Goal: Task Accomplishment & Management: Manage account settings

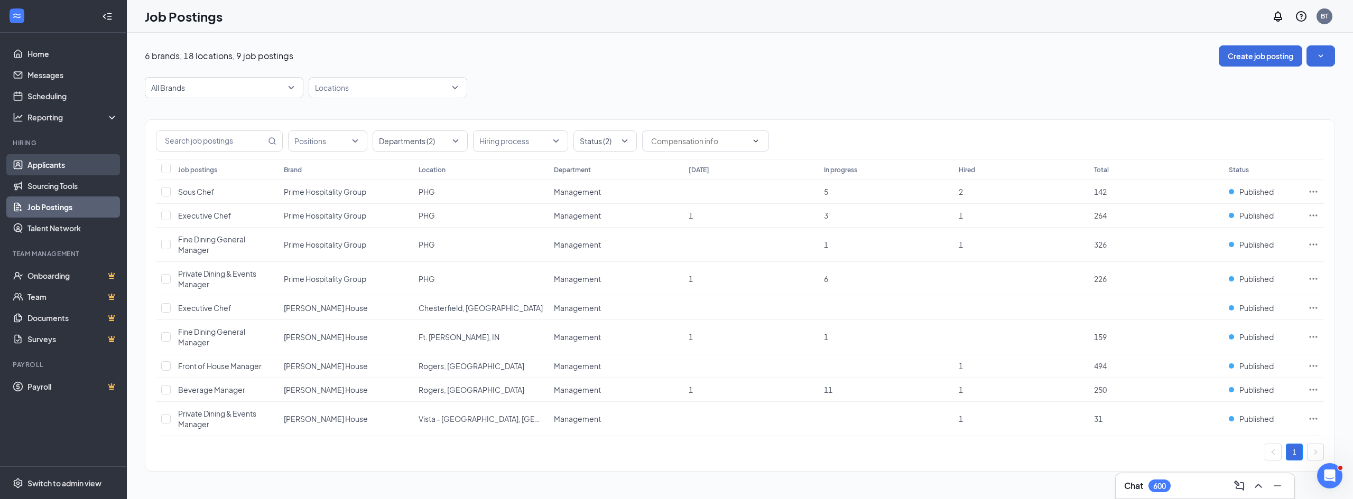
click at [59, 168] on link "Applicants" at bounding box center [72, 164] width 90 height 21
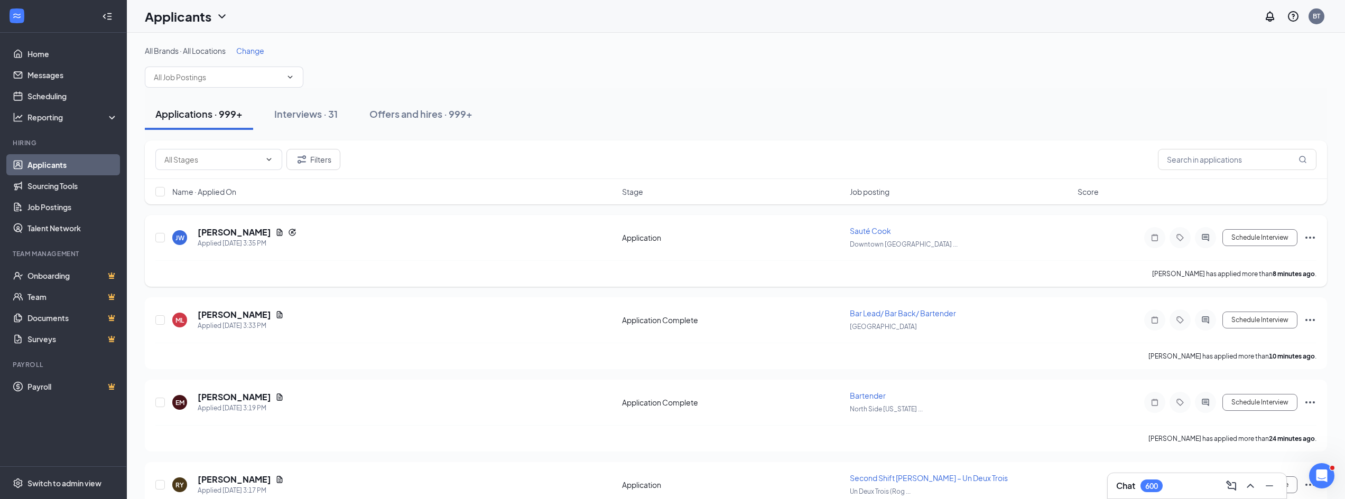
click at [1310, 237] on icon "Ellipses" at bounding box center [1310, 238] width 10 height 2
click at [1257, 339] on p "Move to stage" at bounding box center [1262, 339] width 91 height 11
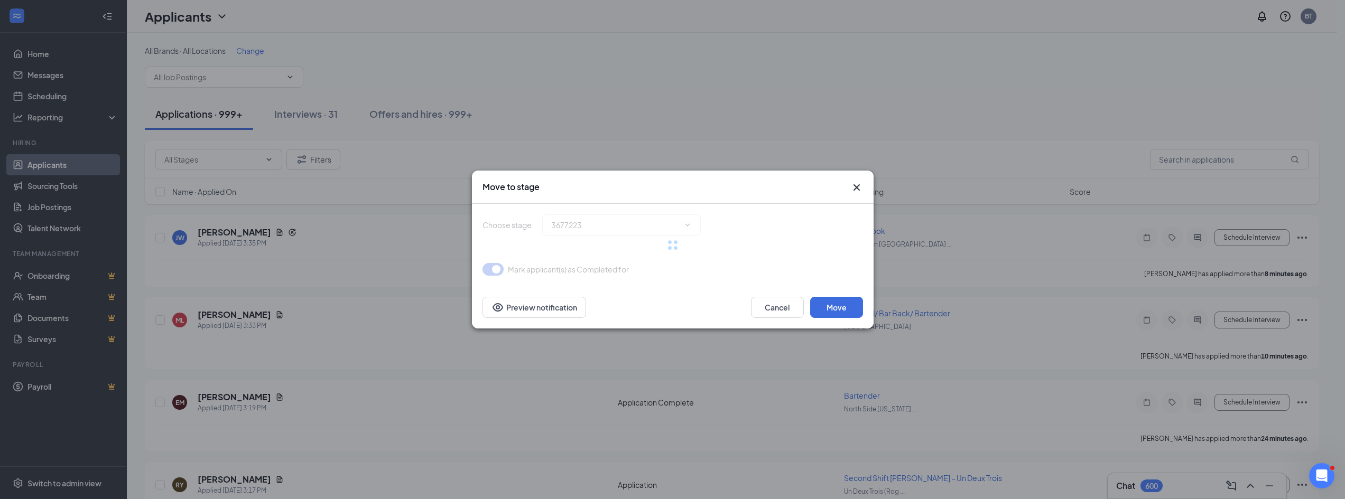
type input "Application Complete (next stage)"
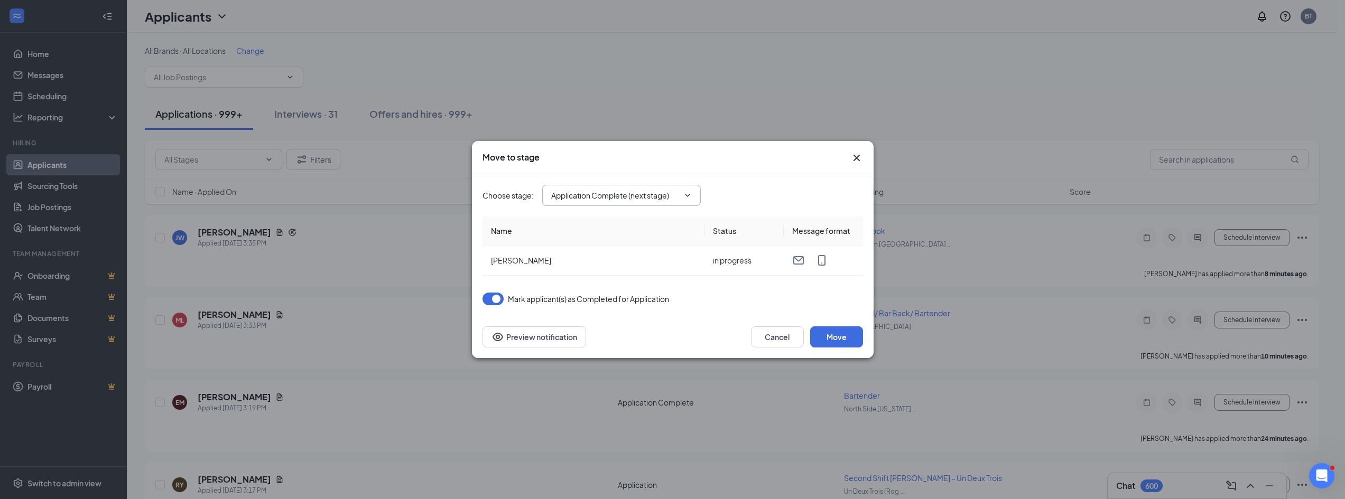
click at [693, 196] on span "Application Complete (next stage)" at bounding box center [621, 195] width 159 height 21
click at [690, 193] on icon "ChevronDown" at bounding box center [687, 195] width 8 height 8
click at [675, 192] on input "Application Complete (next stage)" at bounding box center [615, 196] width 128 height 12
click at [856, 156] on icon "Cross" at bounding box center [856, 158] width 13 height 13
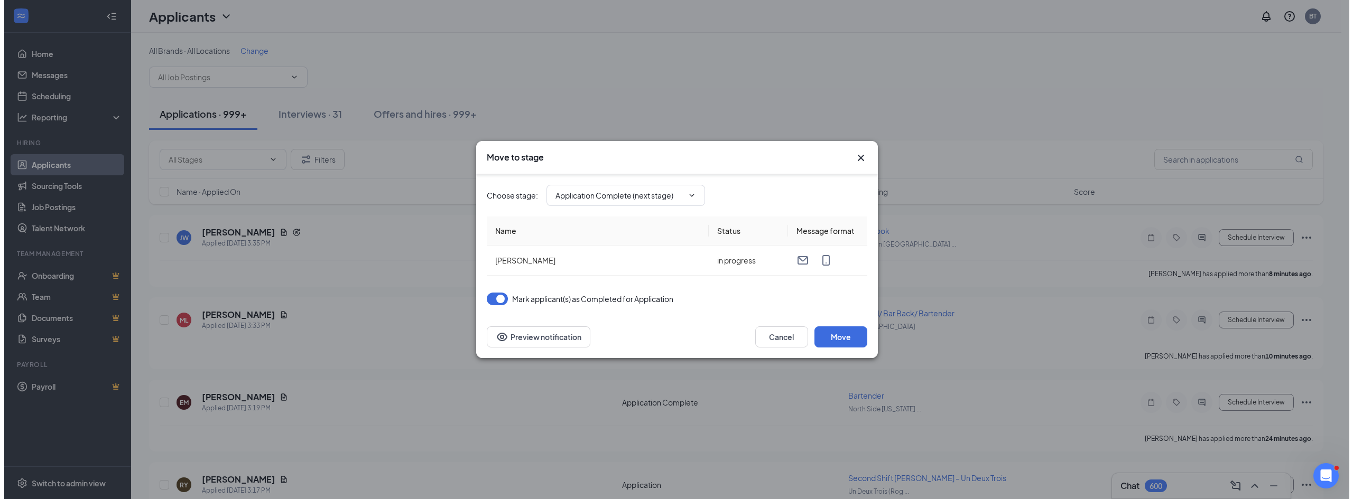
scroll to position [0, 0]
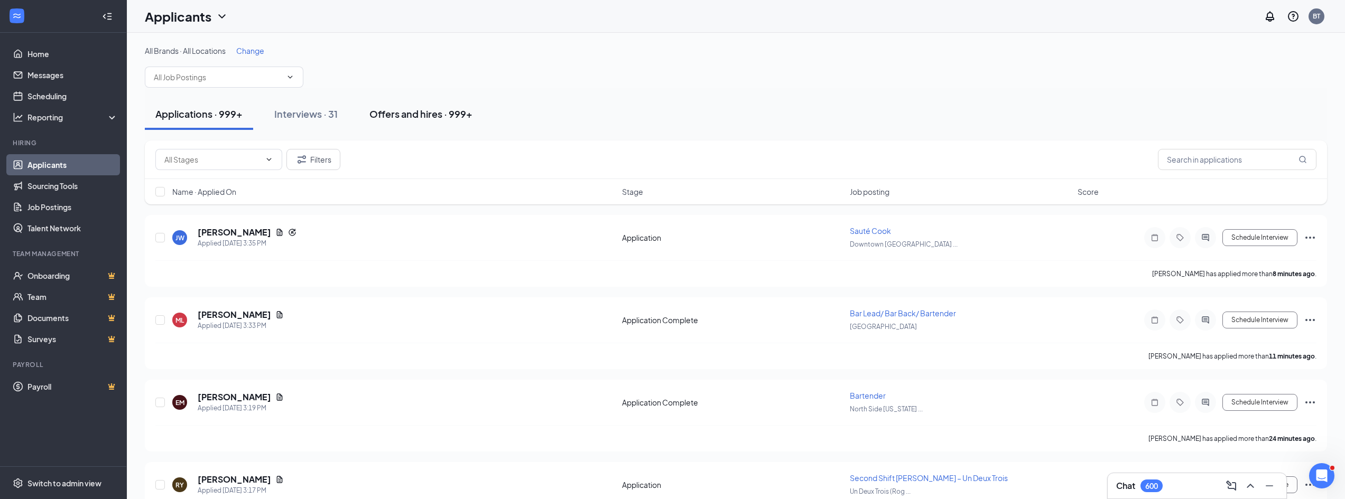
click at [405, 127] on button "Offers and hires · 999+" at bounding box center [421, 114] width 124 height 32
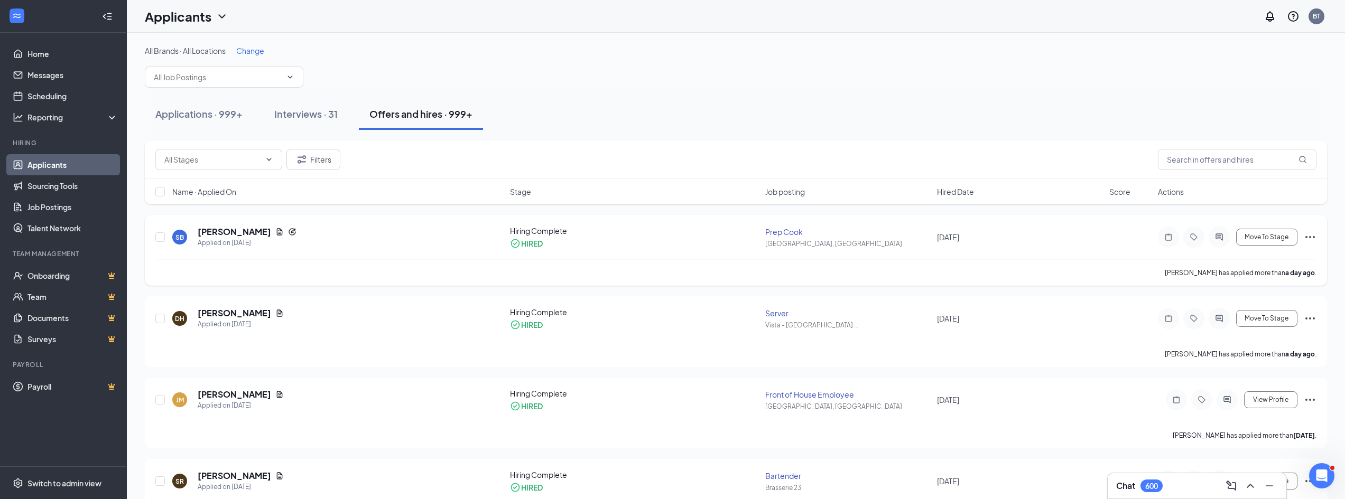
click at [1308, 235] on icon "Ellipses" at bounding box center [1310, 237] width 13 height 13
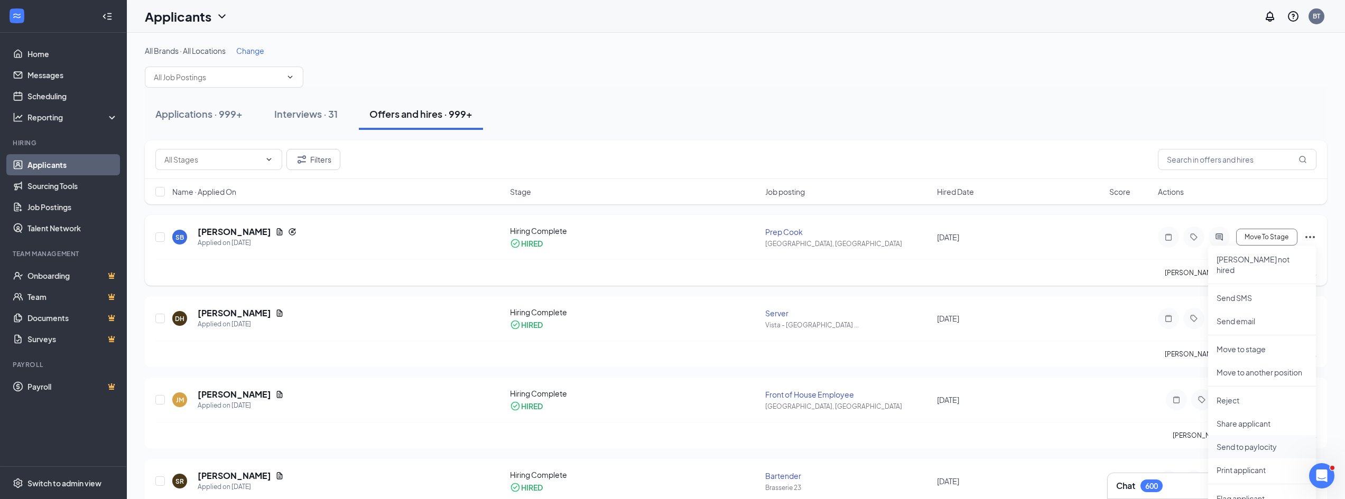
click at [1262, 442] on p "Send to paylocity" at bounding box center [1261, 447] width 91 height 11
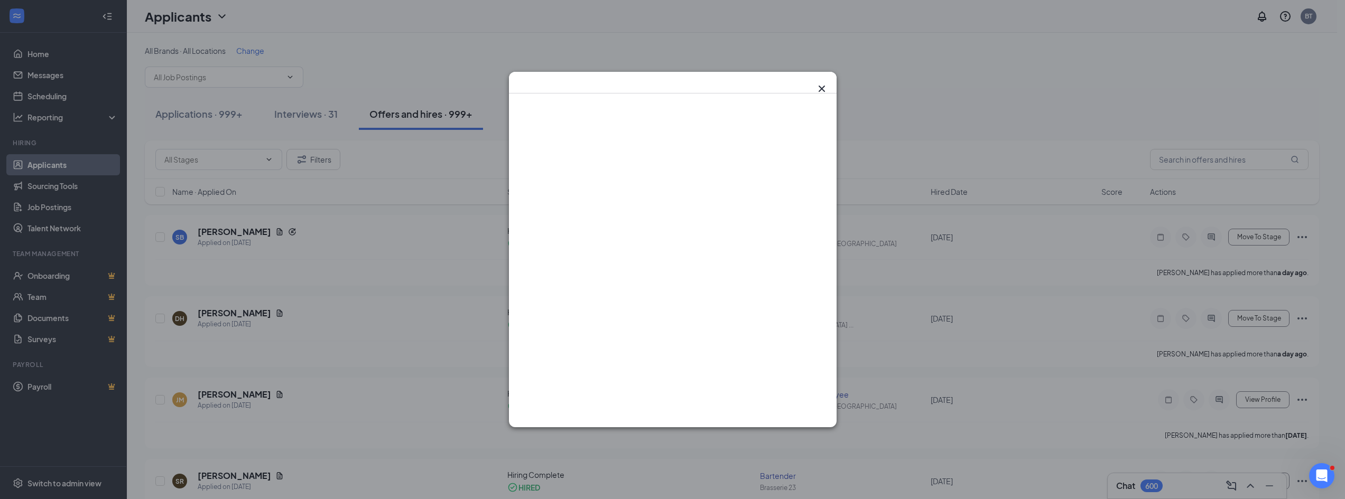
click at [819, 94] on icon "Cross" at bounding box center [821, 88] width 13 height 13
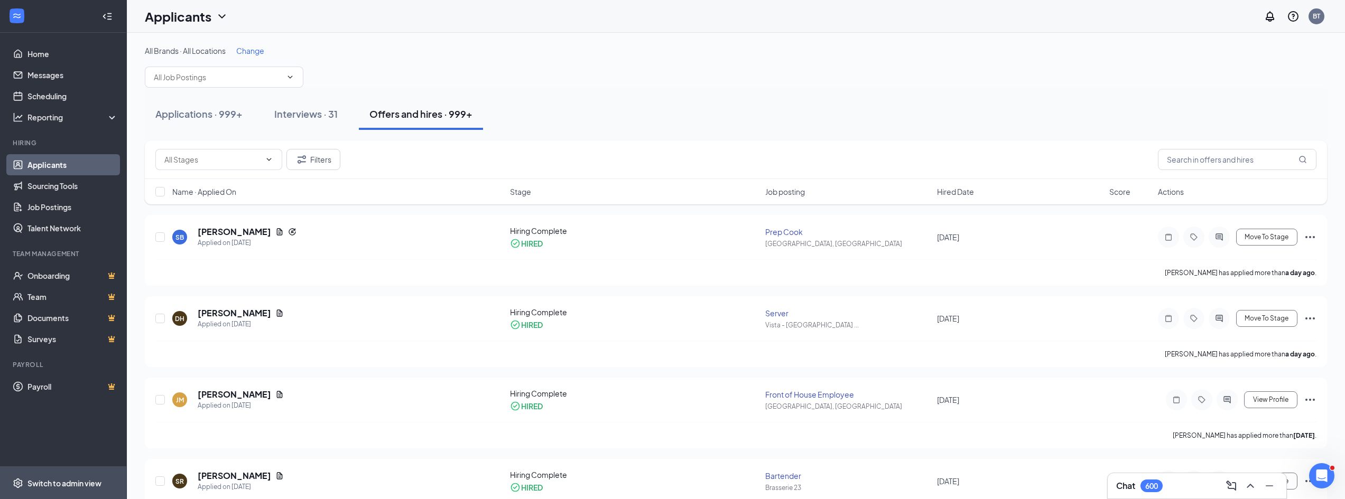
click at [36, 484] on div "Switch to admin view" at bounding box center [64, 483] width 74 height 11
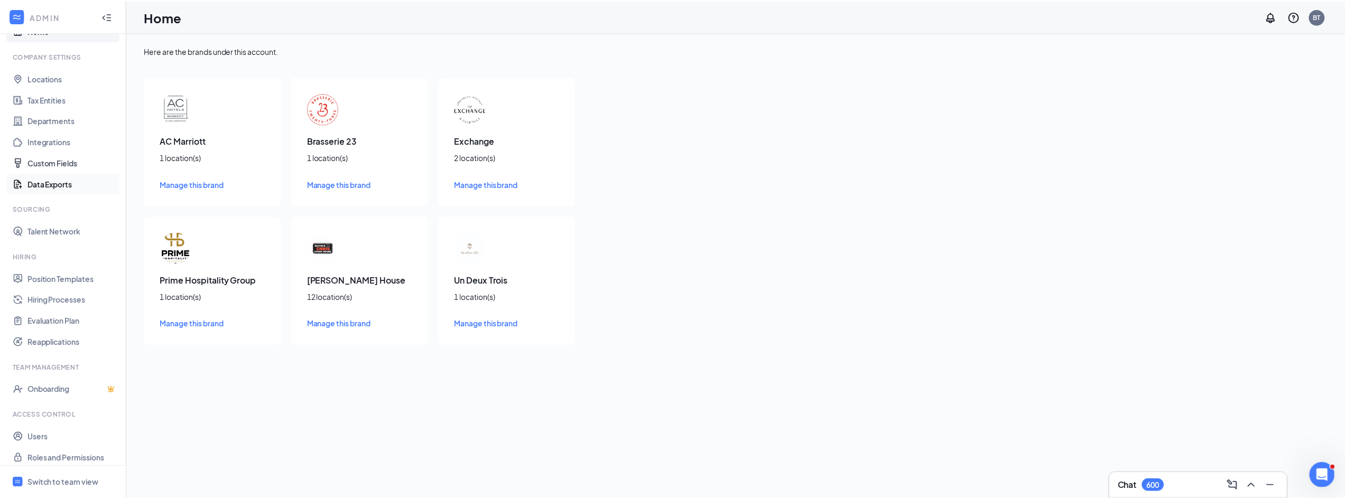
scroll to position [30, 0]
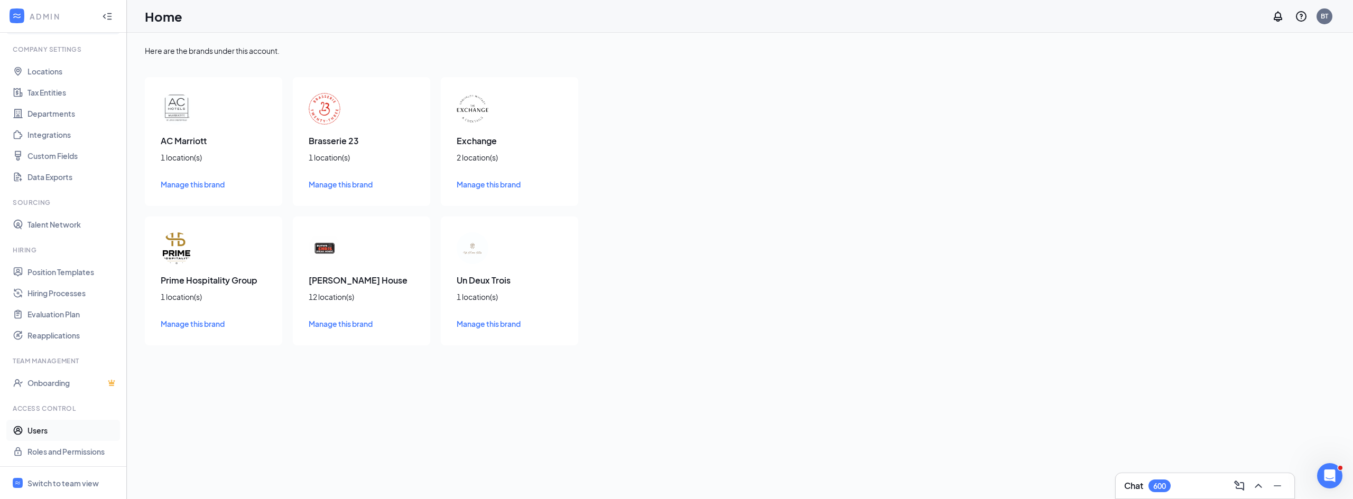
click at [44, 430] on link "Users" at bounding box center [72, 430] width 90 height 21
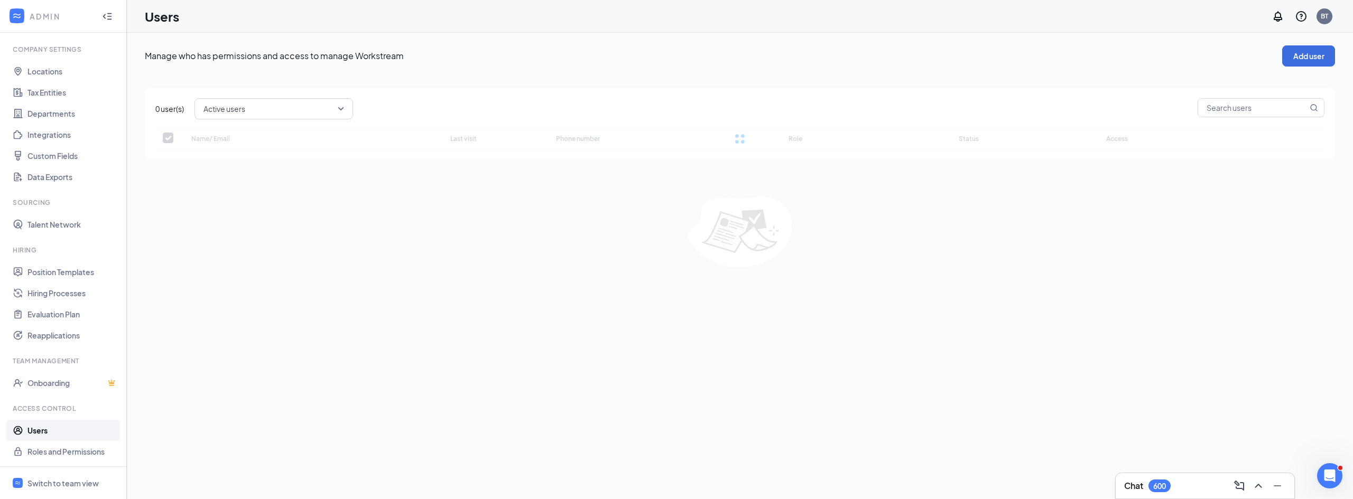
checkbox input "false"
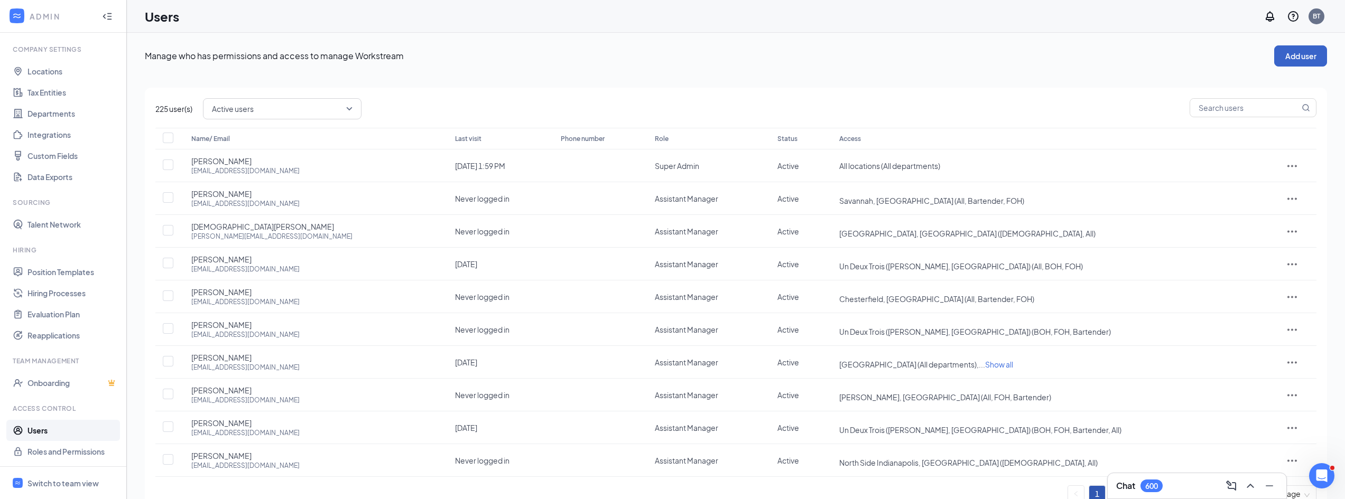
click at [1313, 55] on button "Add user" at bounding box center [1300, 55] width 53 height 21
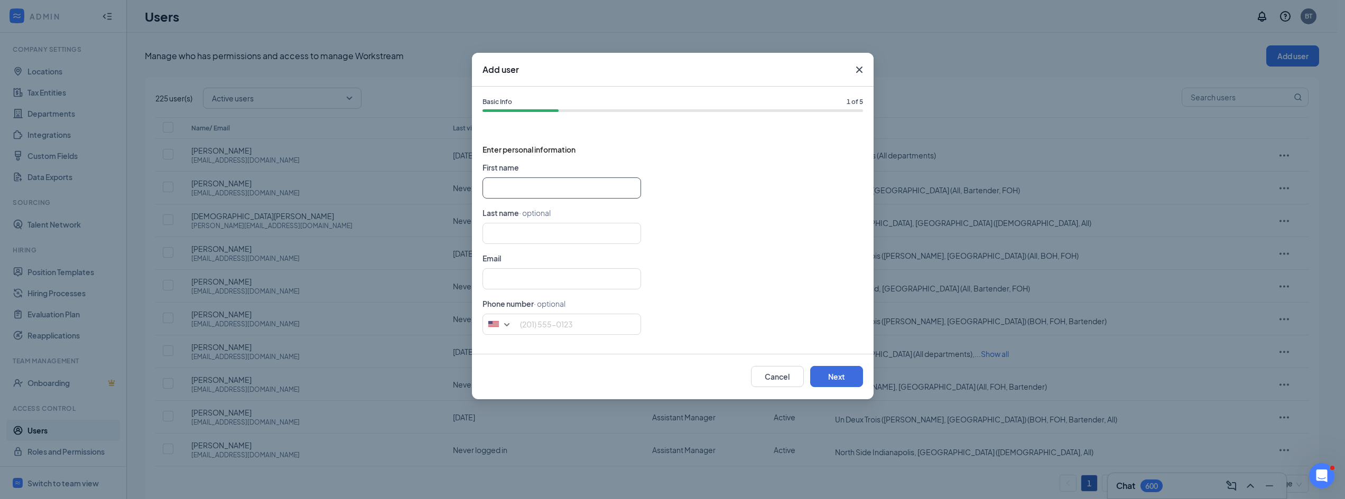
click at [539, 186] on input "text" at bounding box center [561, 188] width 159 height 21
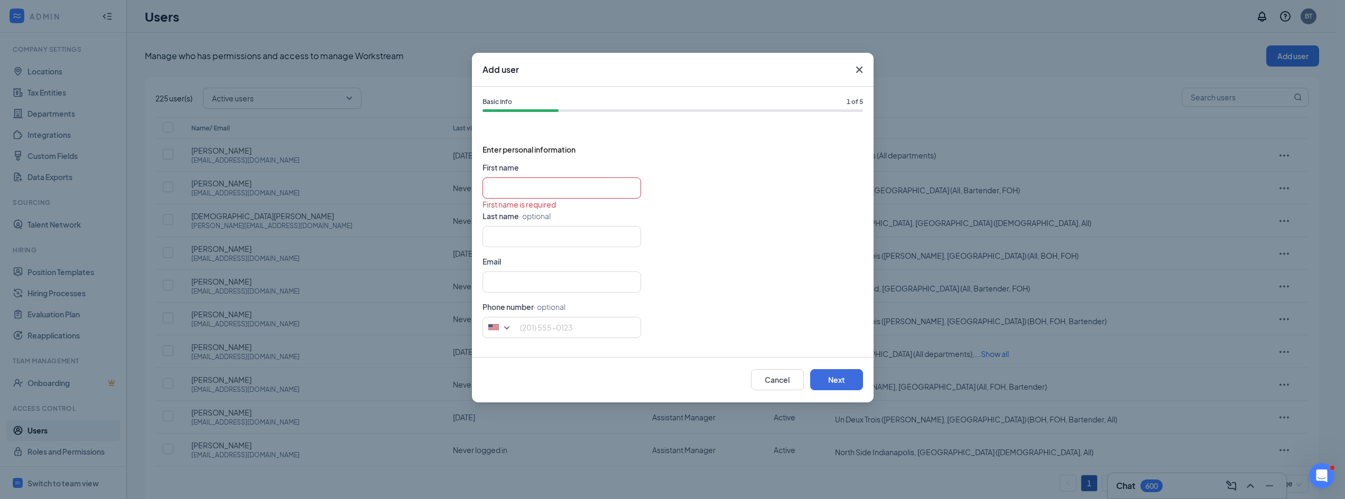
click at [747, 186] on div at bounding box center [672, 188] width 380 height 21
click at [514, 278] on input "text" at bounding box center [561, 282] width 159 height 21
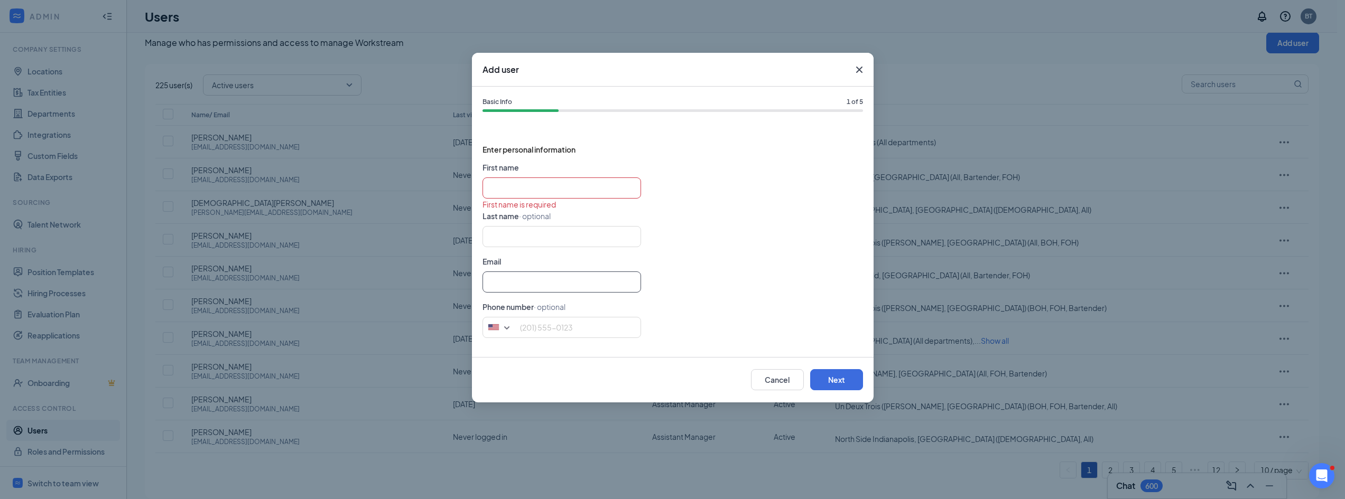
scroll to position [25, 0]
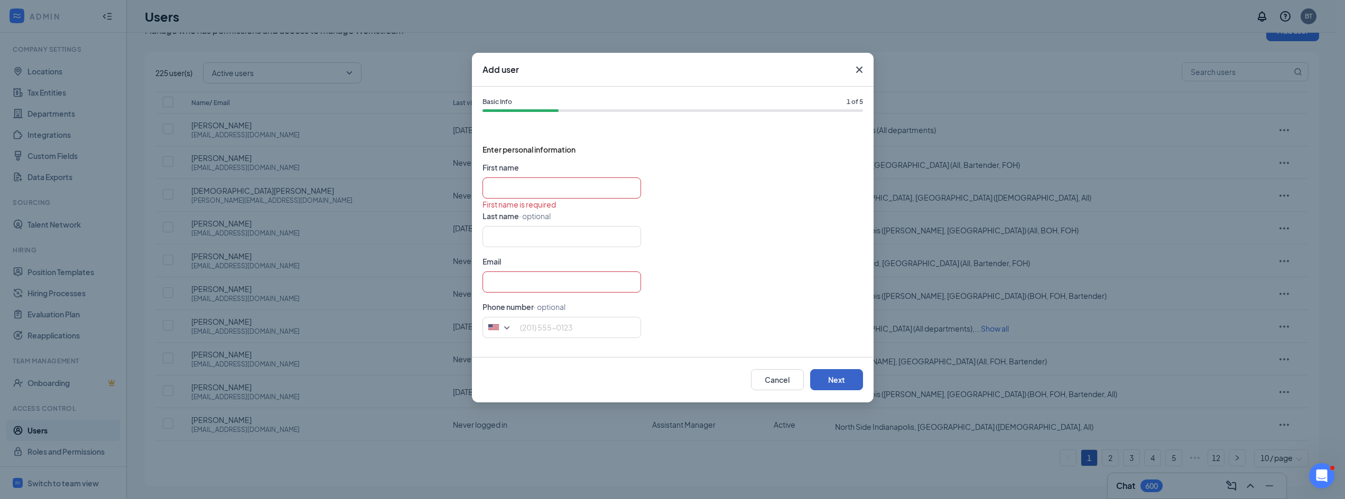
click at [832, 376] on button "Next" at bounding box center [836, 379] width 53 height 21
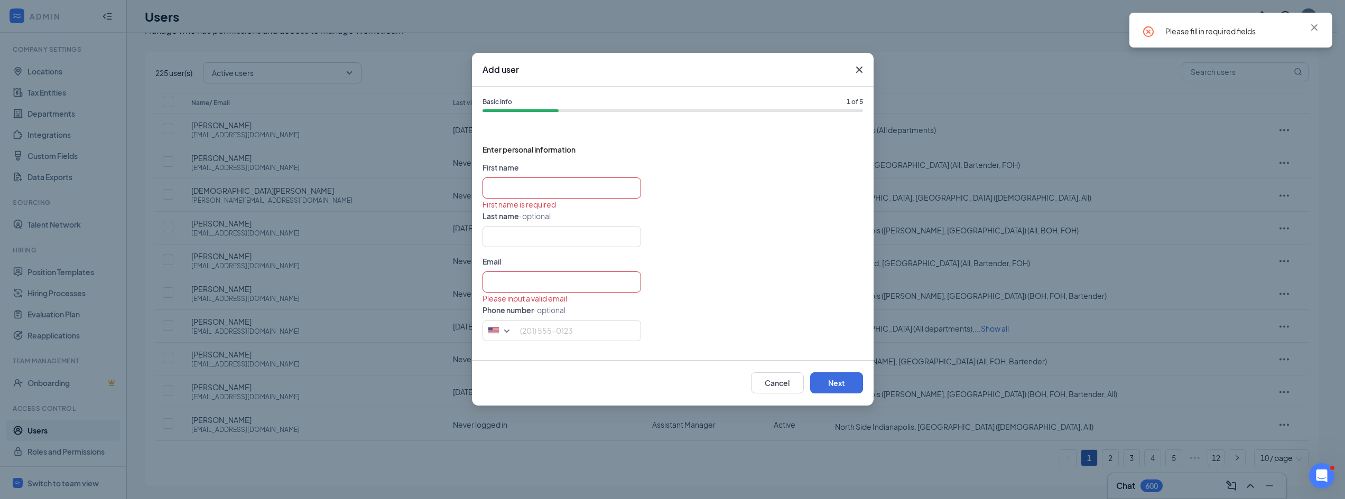
click at [512, 199] on div "First name is required" at bounding box center [672, 205] width 380 height 12
click at [526, 185] on input "text" at bounding box center [561, 188] width 159 height 21
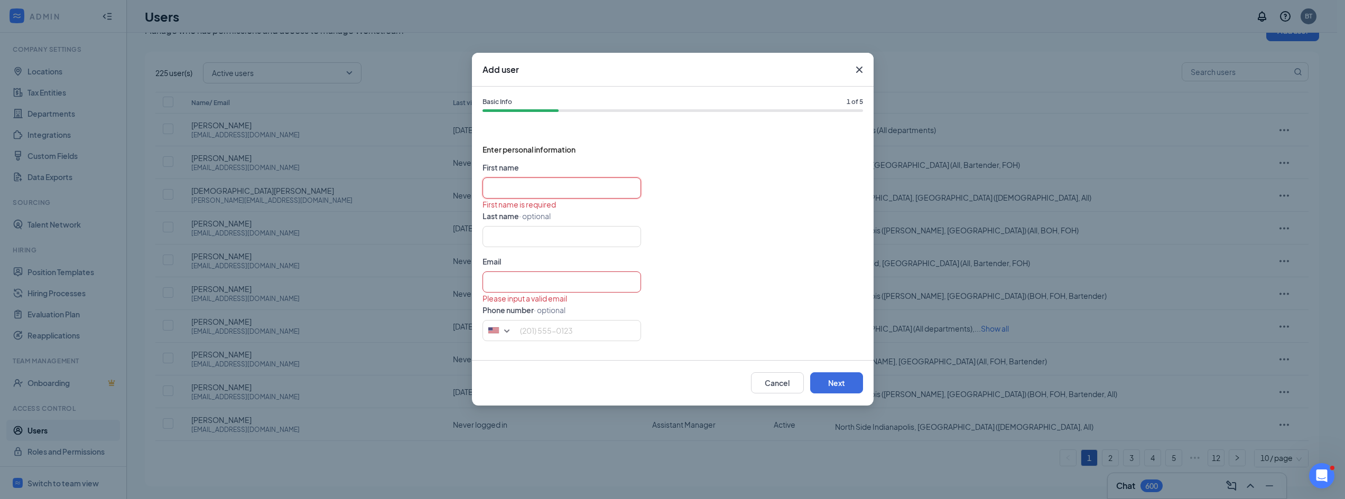
type input "[PERSON_NAME]"
click at [517, 285] on input "text" at bounding box center [561, 282] width 159 height 21
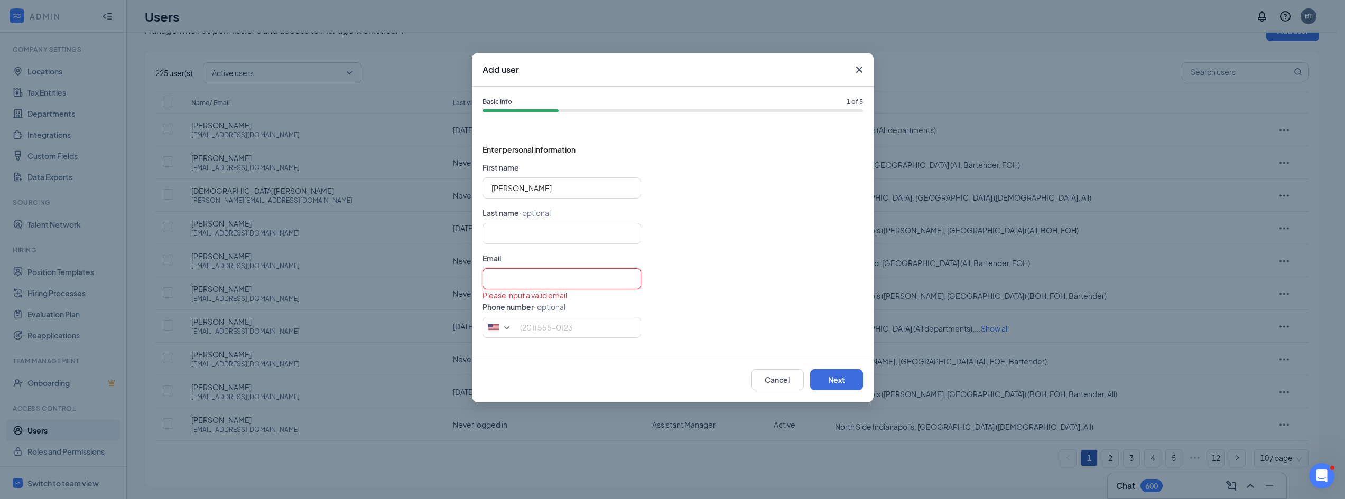
type input "[EMAIL_ADDRESS][DOMAIN_NAME]"
click at [826, 369] on div "Cancel Next" at bounding box center [673, 379] width 402 height 45
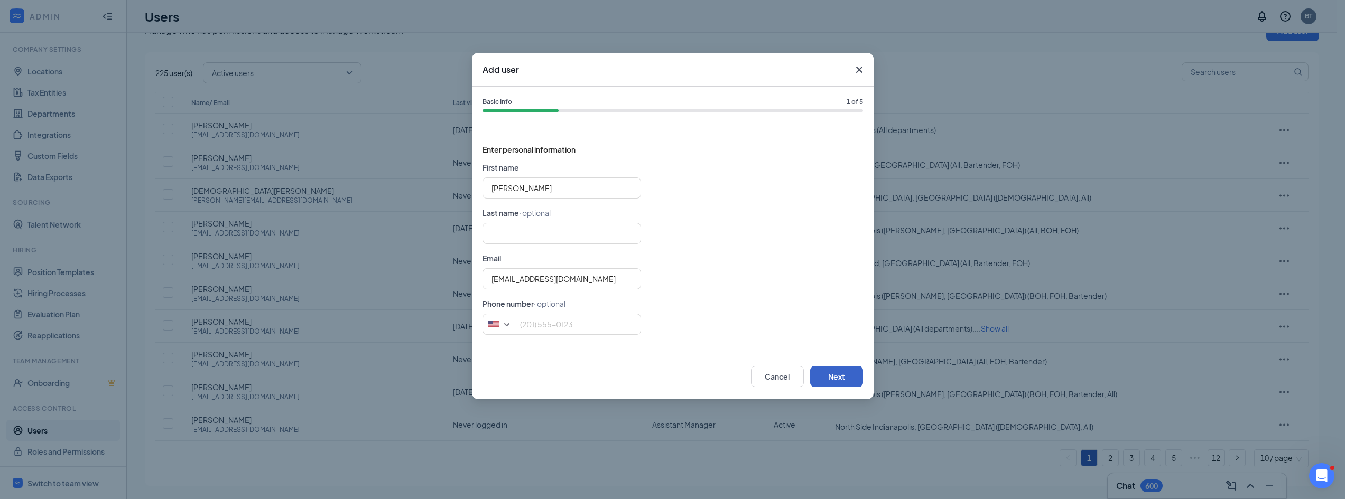
click at [831, 377] on button "Next" at bounding box center [836, 376] width 53 height 21
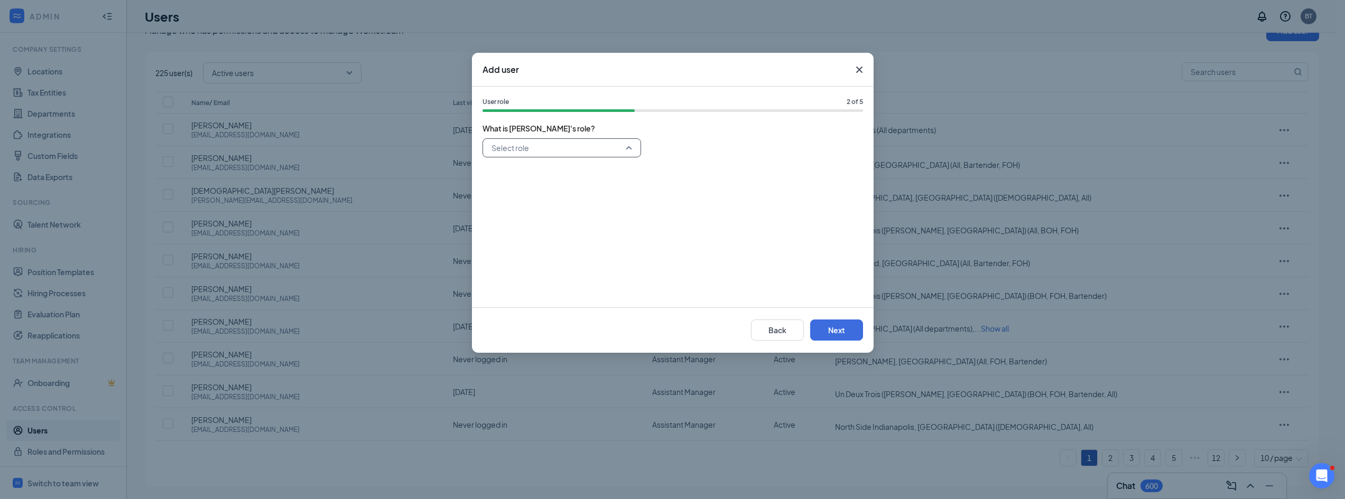
click at [579, 148] on input "search" at bounding box center [558, 148] width 138 height 18
click at [543, 246] on span "Assistant Manager" at bounding box center [522, 249] width 63 height 12
click at [837, 328] on button "Next" at bounding box center [836, 330] width 53 height 21
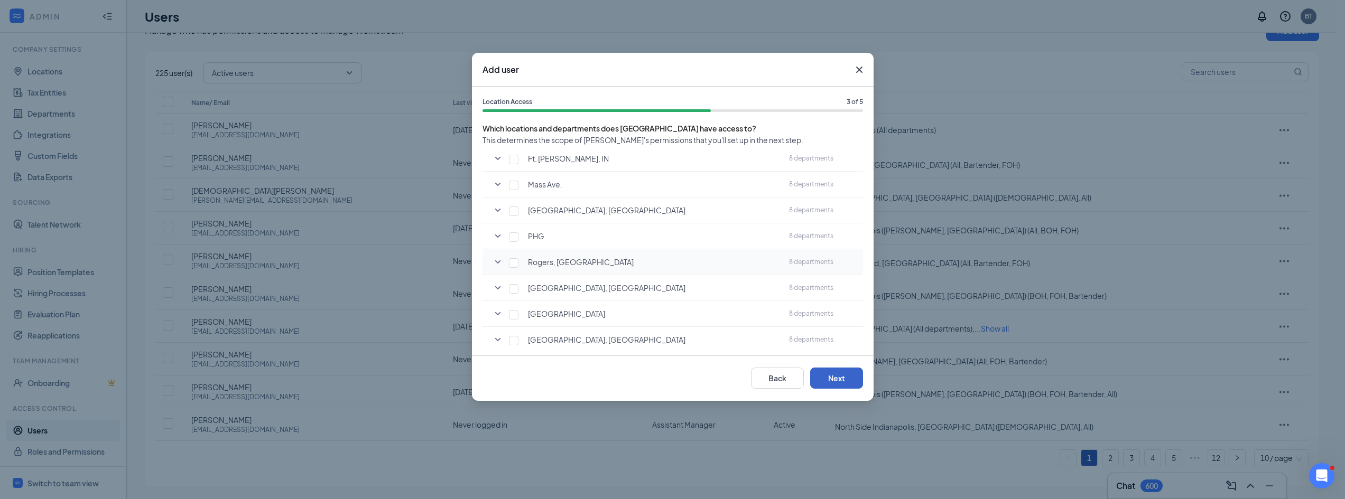
scroll to position [159, 0]
click at [497, 183] on icon "SmallChevronDown" at bounding box center [497, 185] width 13 height 13
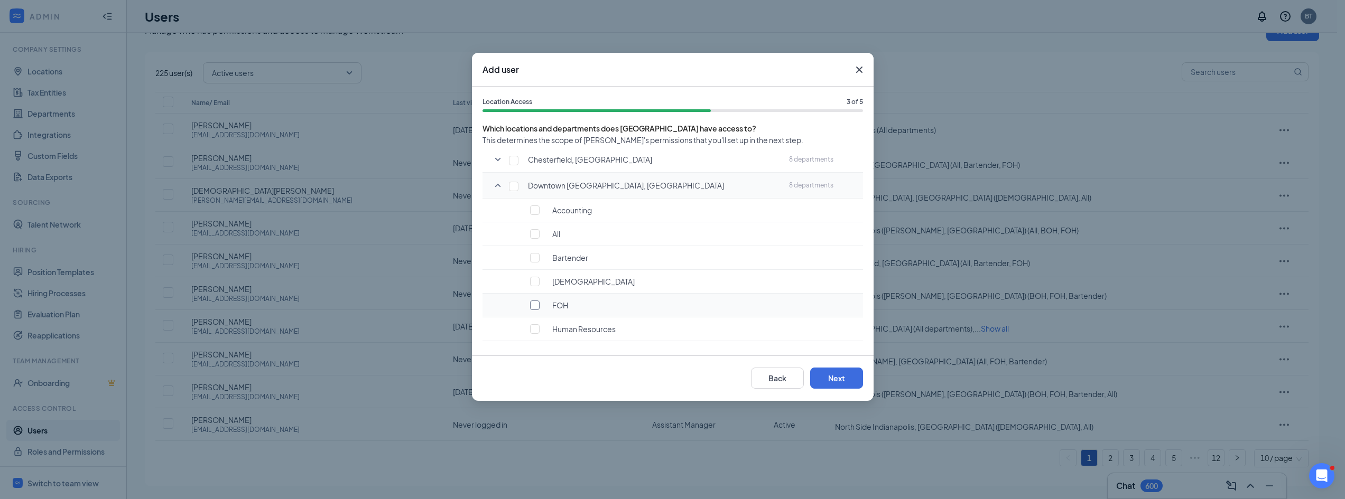
click at [537, 304] on input "checkbox" at bounding box center [535, 306] width 10 height 10
checkbox input "true"
click at [536, 278] on input "checkbox" at bounding box center [535, 282] width 10 height 10
checkbox input "true"
click at [538, 255] on input "checkbox" at bounding box center [535, 258] width 10 height 10
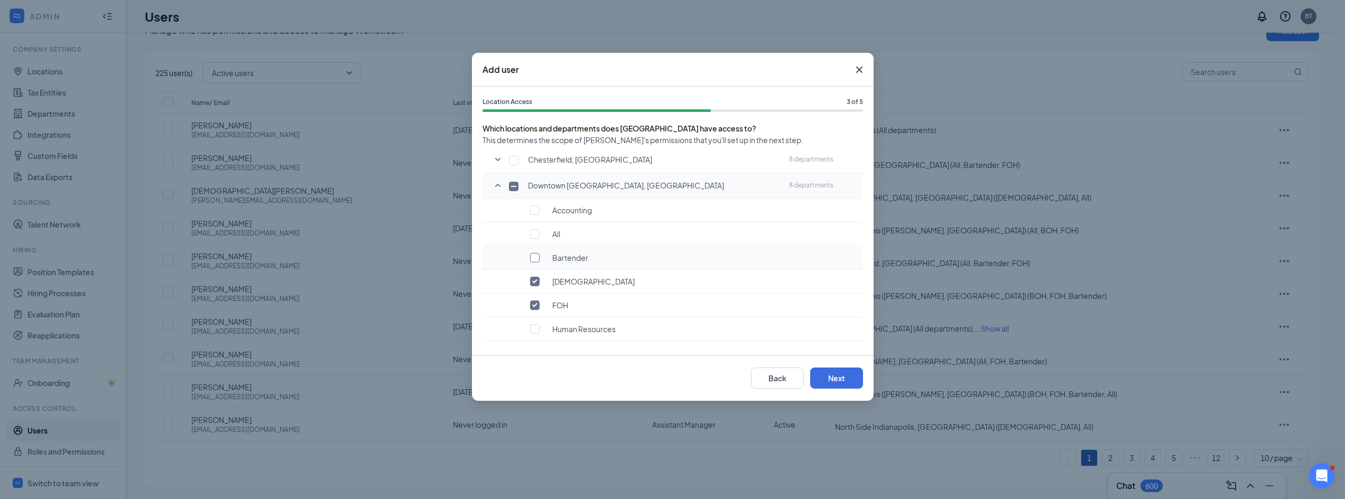
checkbox input "true"
click at [536, 234] on input "checkbox" at bounding box center [535, 234] width 10 height 10
checkbox input "true"
click at [534, 240] on td "All" at bounding box center [646, 234] width 276 height 24
click at [534, 260] on input "checkbox" at bounding box center [535, 258] width 10 height 10
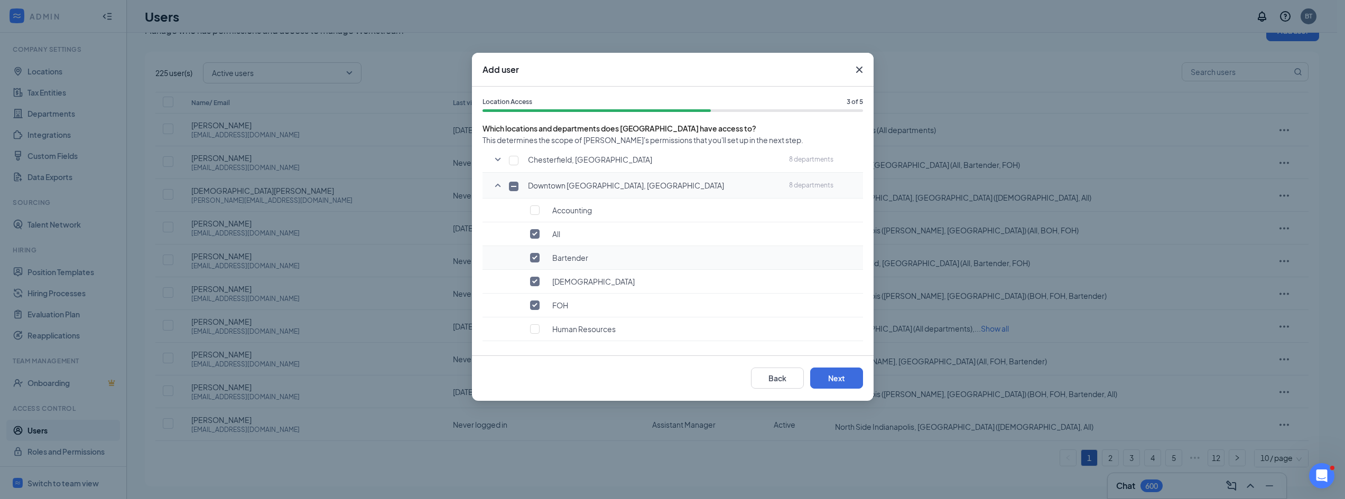
checkbox input "false"
click at [532, 303] on input "checkbox" at bounding box center [535, 306] width 10 height 10
checkbox input "false"
click at [535, 282] on input "checkbox" at bounding box center [535, 282] width 10 height 10
checkbox input "false"
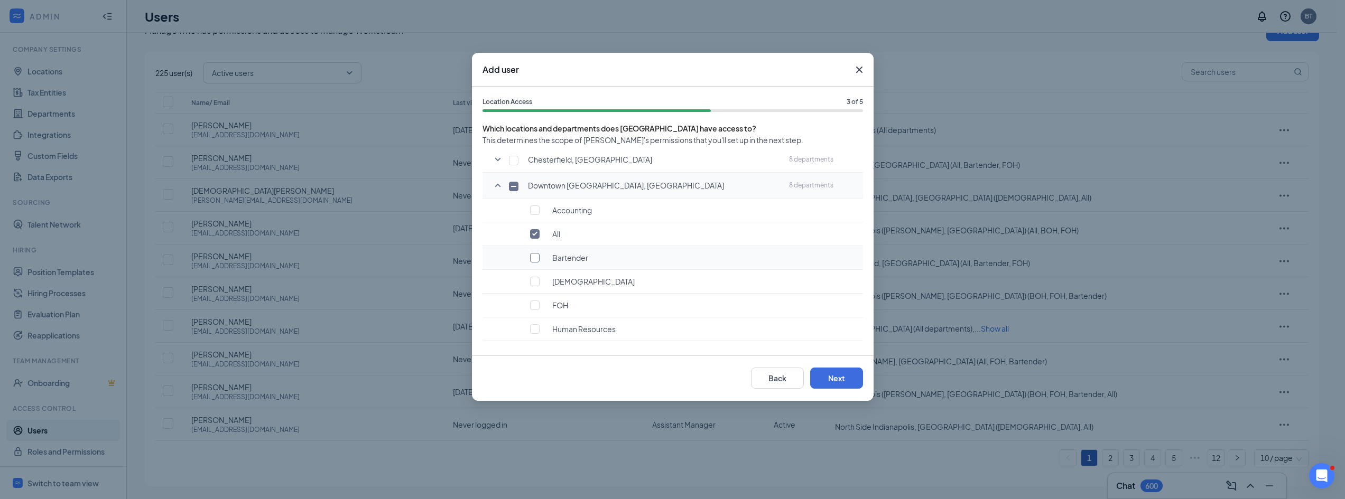
click at [537, 257] on input "checkbox" at bounding box center [535, 258] width 10 height 10
checkbox input "true"
click at [535, 308] on input "checkbox" at bounding box center [535, 306] width 10 height 10
click at [536, 308] on input "checkbox" at bounding box center [535, 306] width 10 height 10
checkbox input "false"
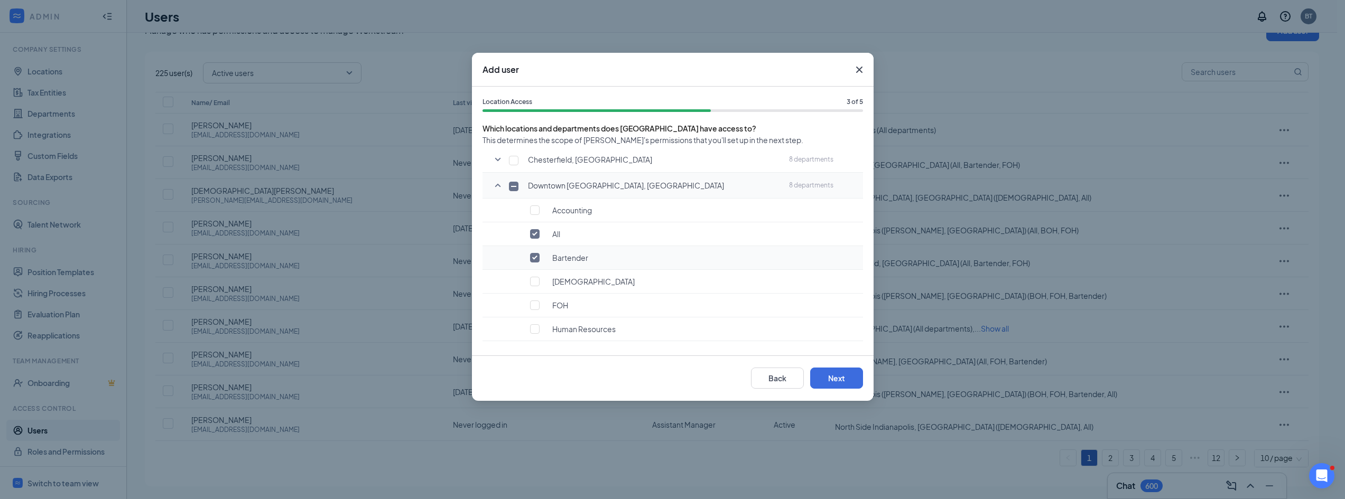
click at [531, 259] on input "checkbox" at bounding box center [535, 258] width 10 height 10
checkbox input "false"
click at [536, 286] on input "checkbox" at bounding box center [535, 282] width 10 height 10
checkbox input "true"
click at [832, 377] on button "Next" at bounding box center [836, 378] width 53 height 21
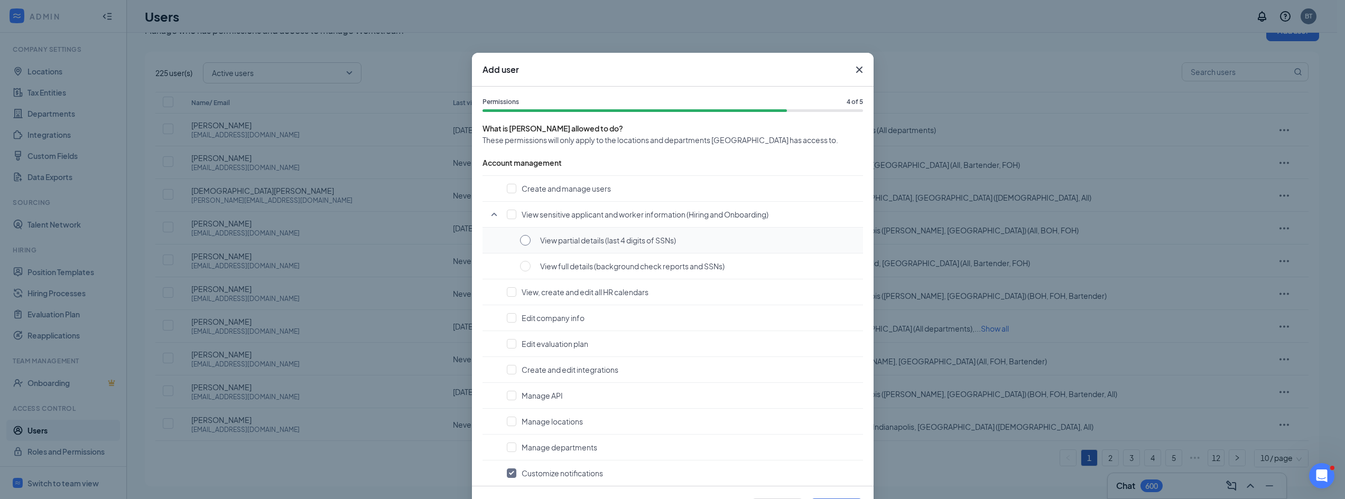
click at [522, 245] on input "radio" at bounding box center [525, 240] width 11 height 11
radio input "true"
checkbox input "true"
drag, startPoint x: 717, startPoint y: 243, endPoint x: 543, endPoint y: 246, distance: 173.9
click at [543, 246] on td "View partial details (last 4 digits of SSNs)" at bounding box center [672, 241] width 380 height 26
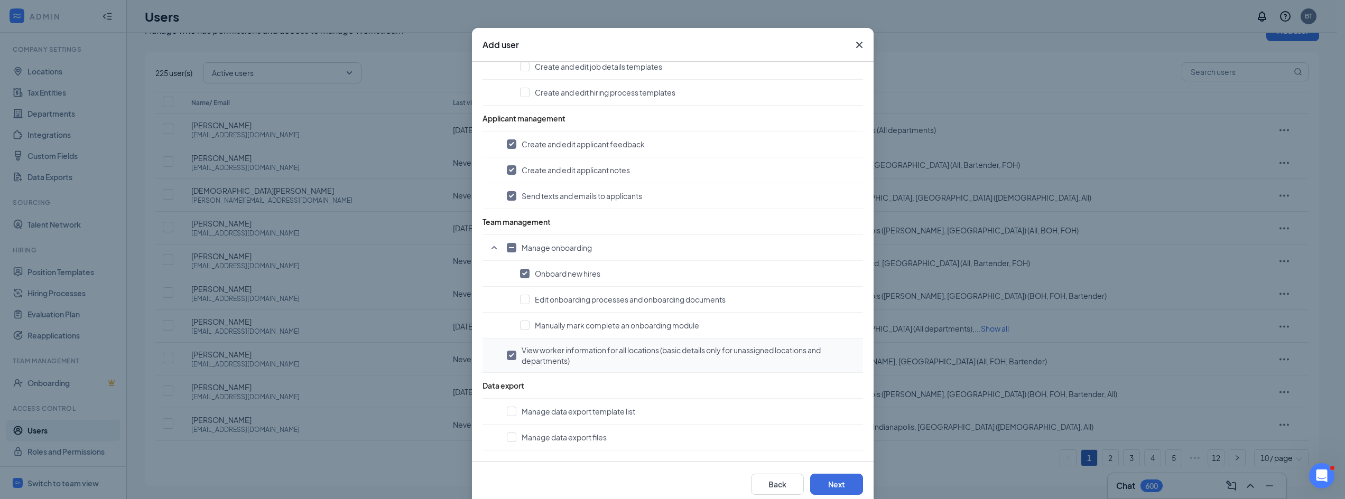
scroll to position [45, 0]
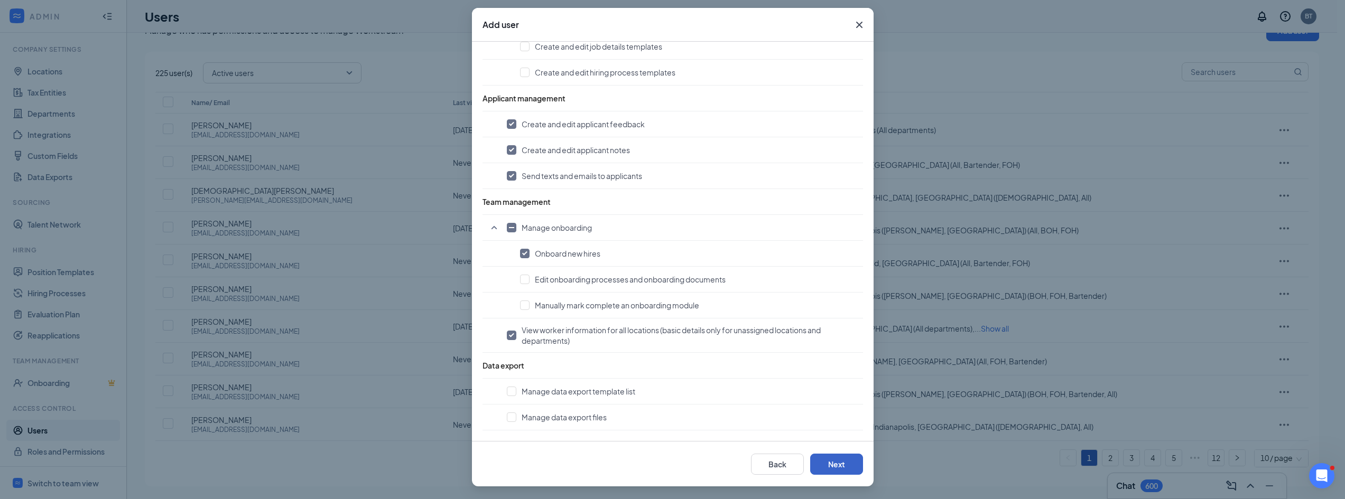
click at [839, 465] on button "Next" at bounding box center [836, 464] width 53 height 21
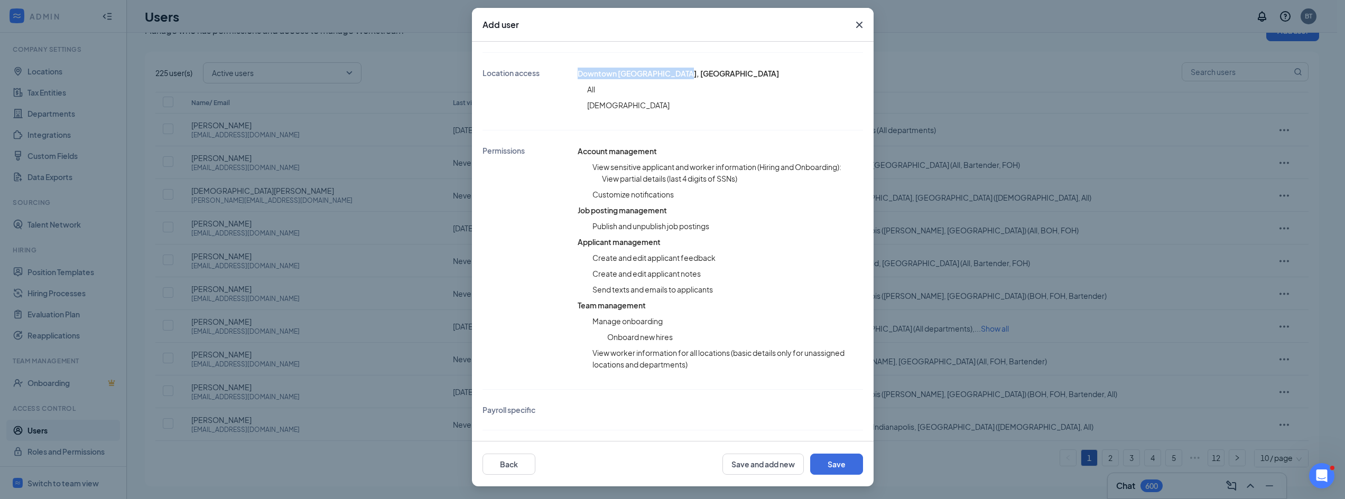
drag, startPoint x: 674, startPoint y: 68, endPoint x: 549, endPoint y: 66, distance: 125.8
click at [551, 66] on div "Location access [GEOGRAPHIC_DATA], IN All [DEMOGRAPHIC_DATA]" at bounding box center [672, 91] width 380 height 56
click at [861, 23] on icon "Cross" at bounding box center [859, 24] width 13 height 13
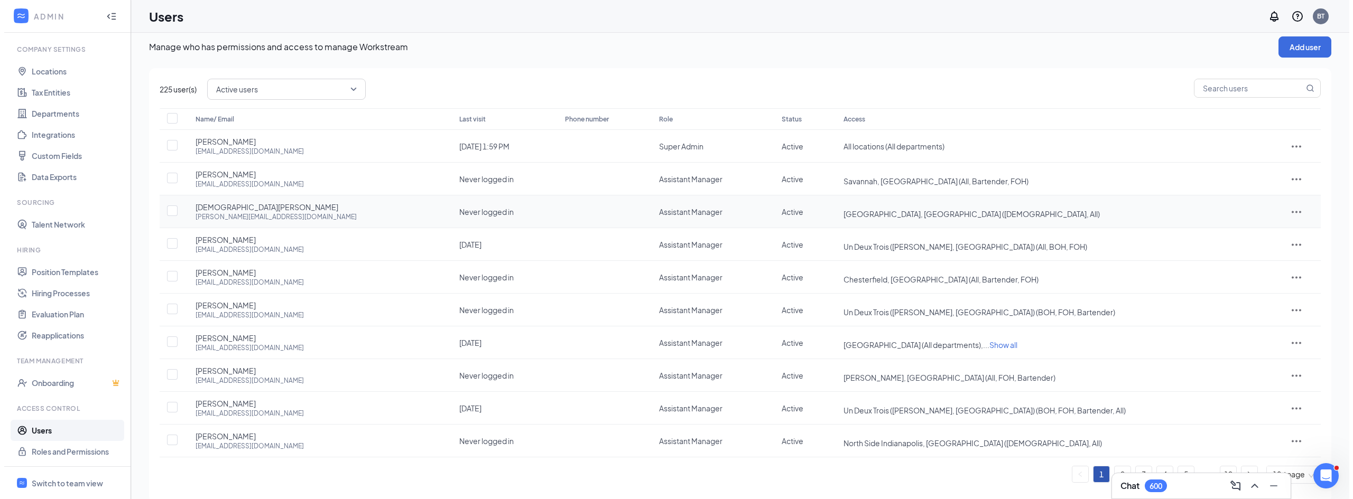
scroll to position [0, 0]
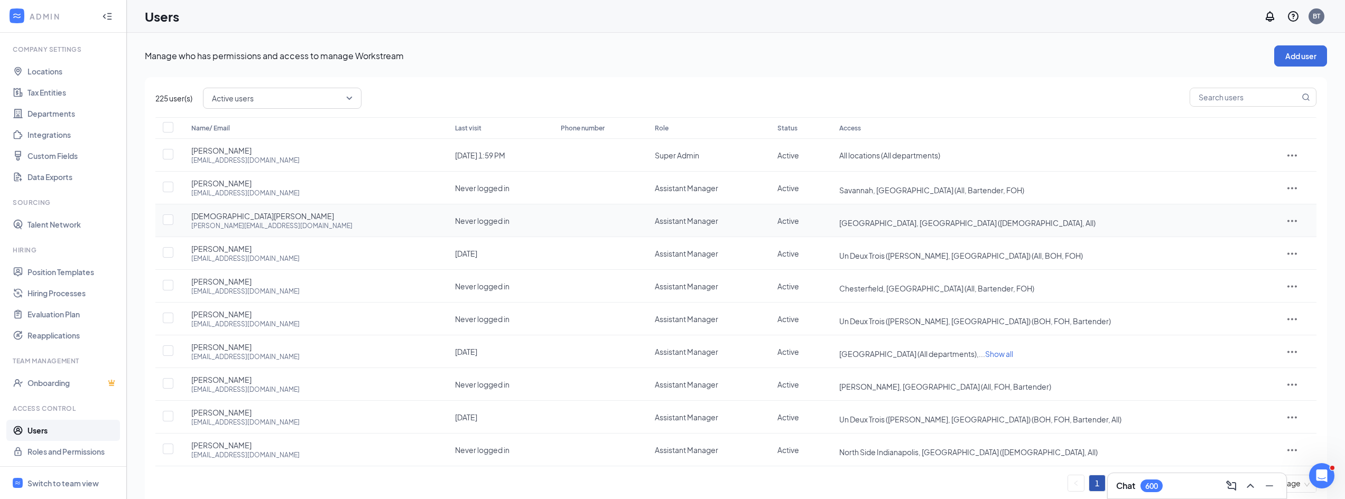
click at [1288, 221] on icon "ActionsIcon" at bounding box center [1292, 221] width 10 height 2
click at [54, 494] on span "Switch to team view" at bounding box center [72, 483] width 90 height 32
